Goal: Find specific page/section: Find specific page/section

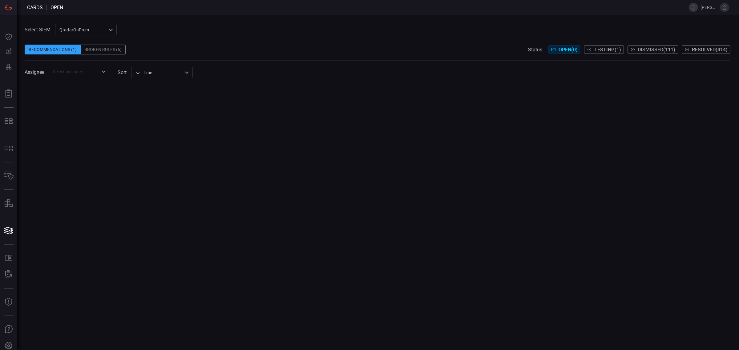
click at [62, 28] on div "QradarOnPrem 5aadb41e-e732-4a7a-884f-5c29e918b1b8 ​" at bounding box center [86, 29] width 62 height 11
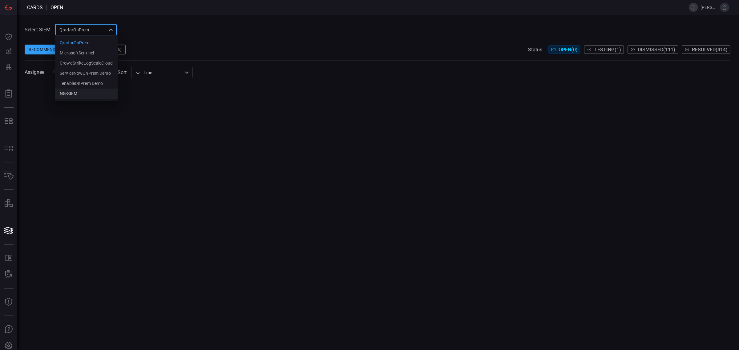
click at [76, 95] on div "NG-SIEM" at bounding box center [69, 94] width 18 height 6
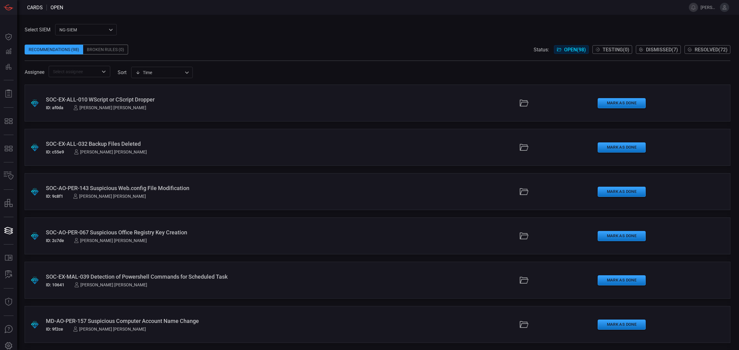
click at [160, 65] on span at bounding box center [378, 63] width 706 height 5
click at [159, 73] on div "Time visibleUpdateTime Affected Rules Description Health Improvement Recommenda…" at bounding box center [162, 72] width 62 height 11
click at [230, 56] on div at bounding box center [369, 175] width 739 height 350
click at [239, 50] on div "Recommendations (98) Broken Rules (0) Status: Open ( 98 ) Testing ( 0 ) Dismiss…" at bounding box center [378, 50] width 706 height 10
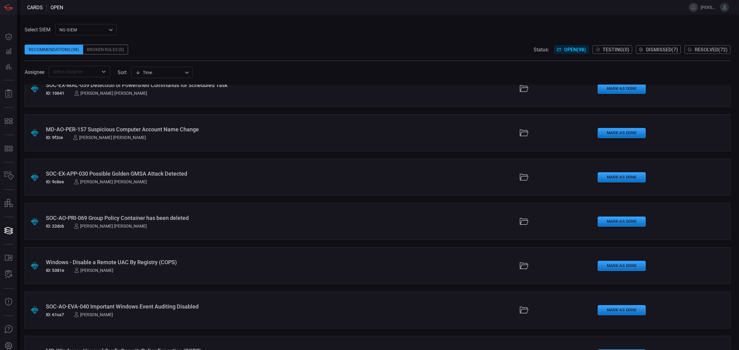
scroll to position [192, 0]
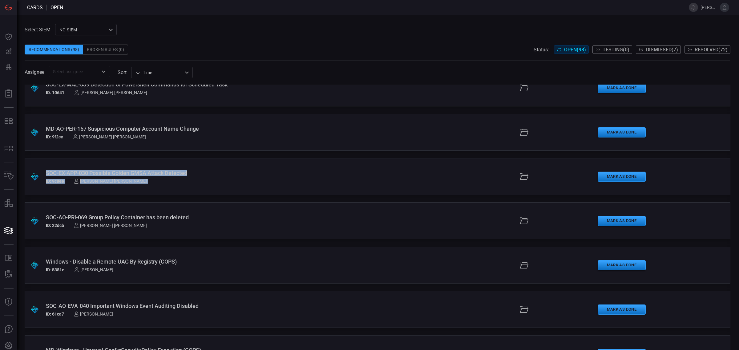
drag, startPoint x: 731, startPoint y: 114, endPoint x: 738, endPoint y: 127, distance: 14.5
click at [723, 183] on div "Select SIEM NG-SIEM 5cf3354c-b0c8-4d47-b0cb-fd1e7ce3c487 ​ Recommendations (98)…" at bounding box center [378, 183] width 722 height 336
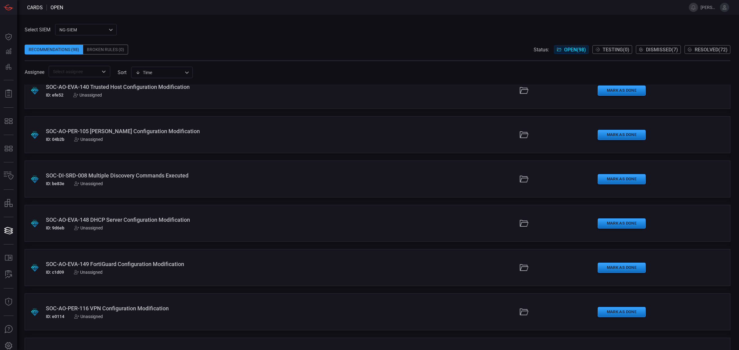
scroll to position [2229, 0]
